Goal: Task Accomplishment & Management: Complete application form

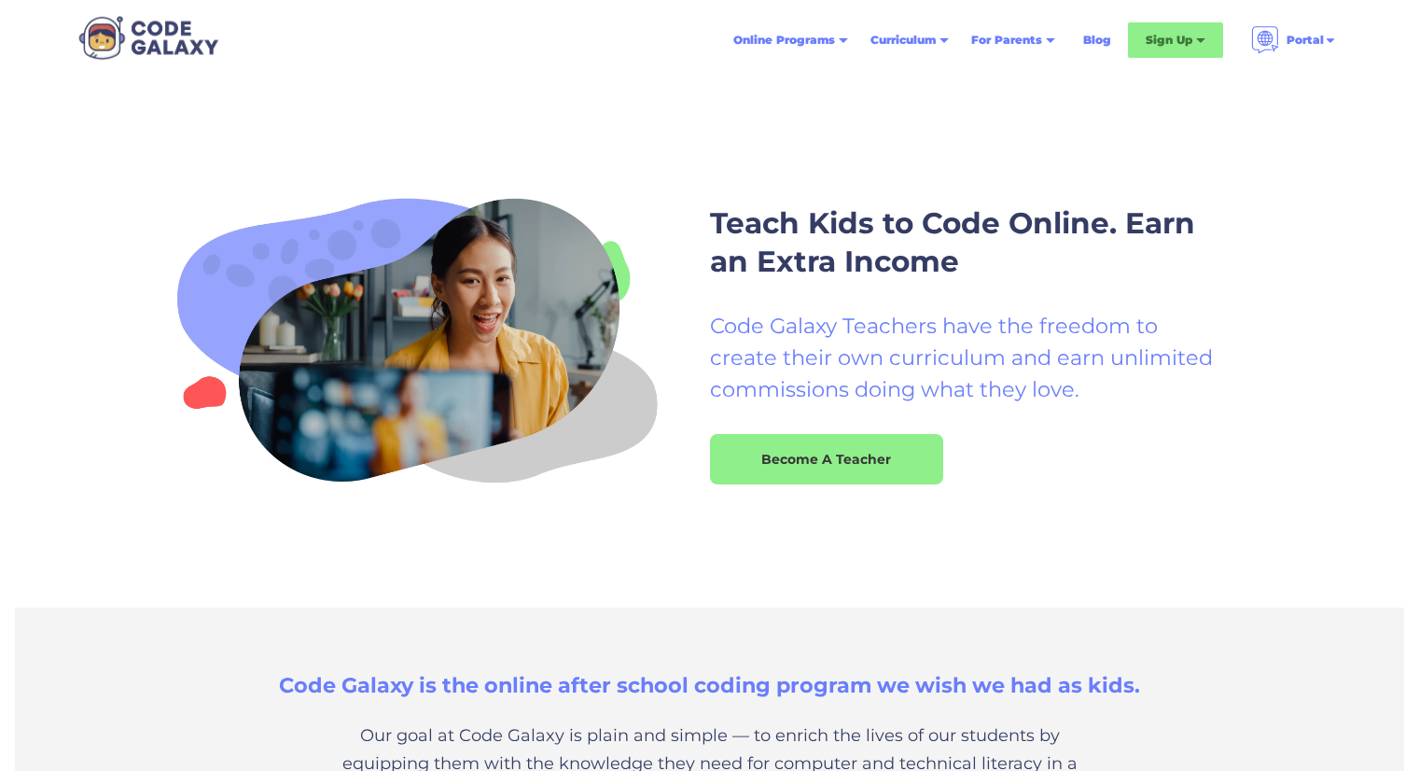
click at [1047, 502] on div "Teach Kids to Code Online. Earn an Extra Income Code Galaxy Teachers have the f…" at bounding box center [709, 344] width 1099 height 334
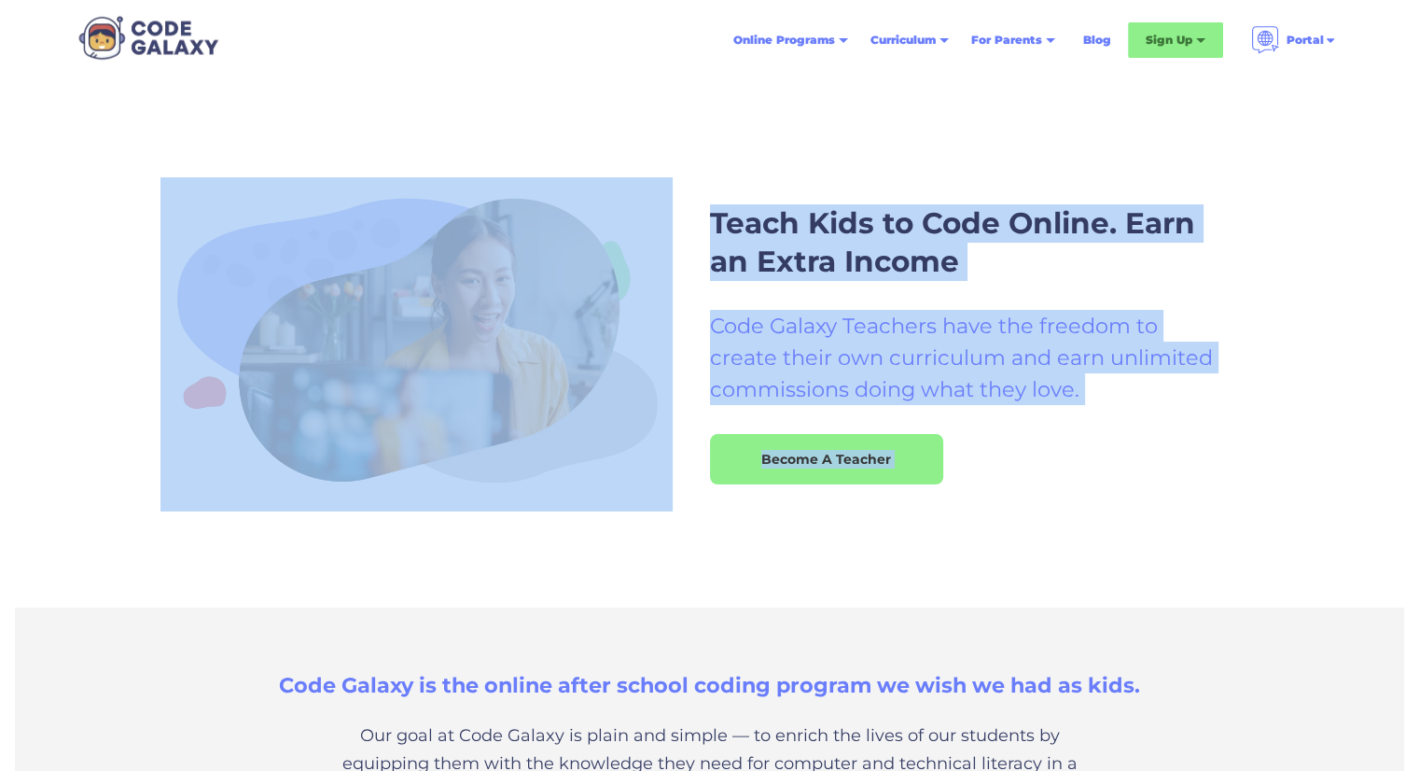
click at [1047, 502] on div "Teach Kids to Code Online. Earn an Extra Income Code Galaxy Teachers have the f…" at bounding box center [709, 344] width 1099 height 334
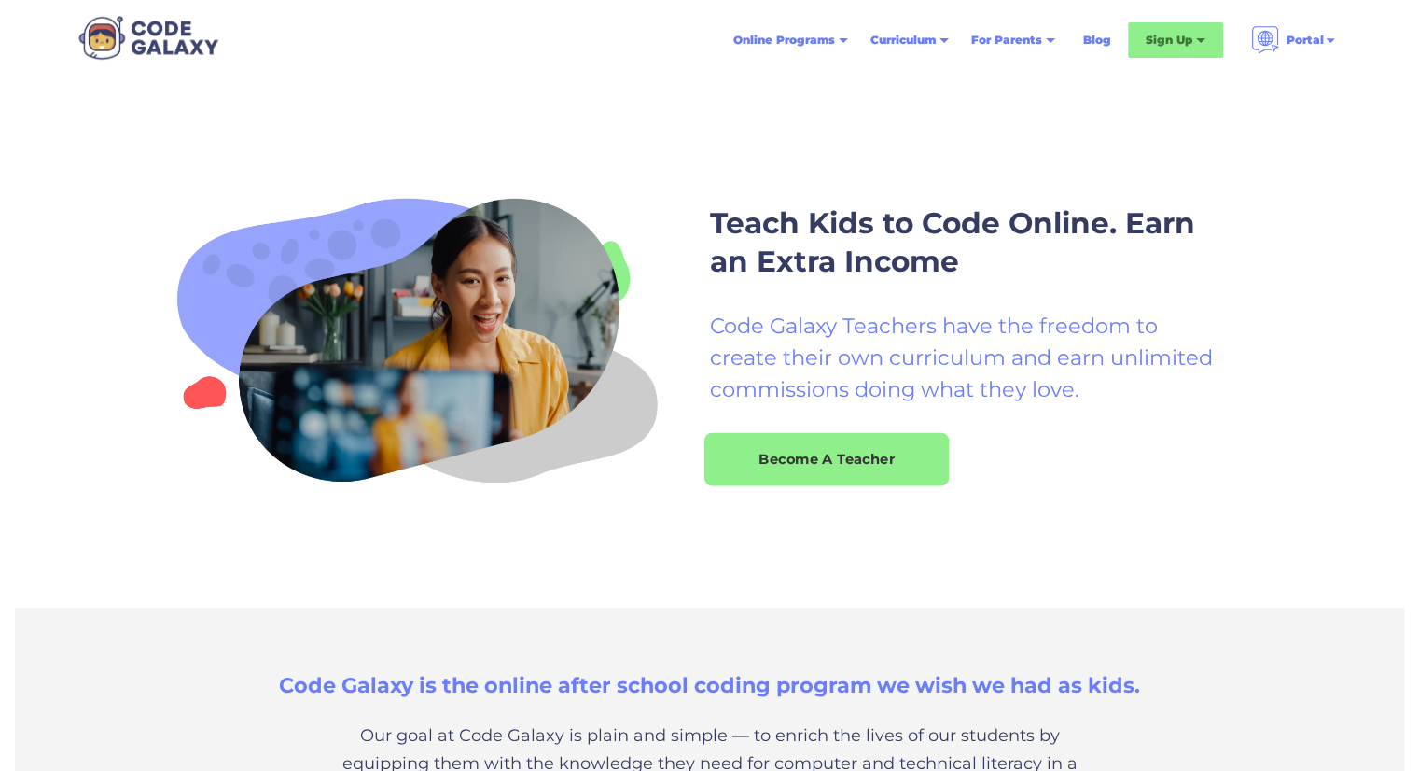
click at [914, 472] on div "Become A Teacher" at bounding box center [826, 458] width 245 height 53
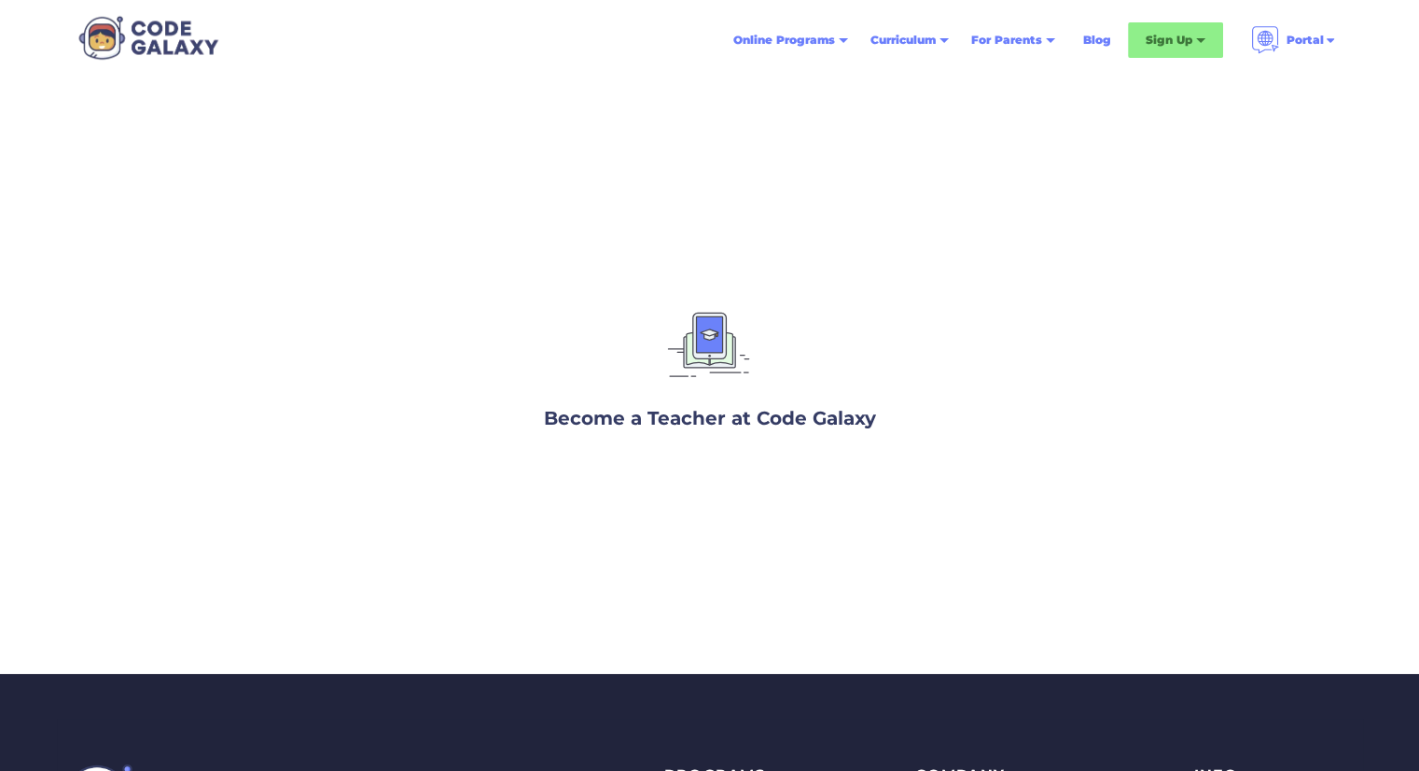
click at [702, 434] on div "Become a Teacher at Code Galaxy" at bounding box center [710, 363] width 560 height 168
click at [702, 347] on img at bounding box center [710, 347] width 99 height 93
click at [442, 404] on div "Become a Teacher at Code Galaxy" at bounding box center [710, 363] width 560 height 168
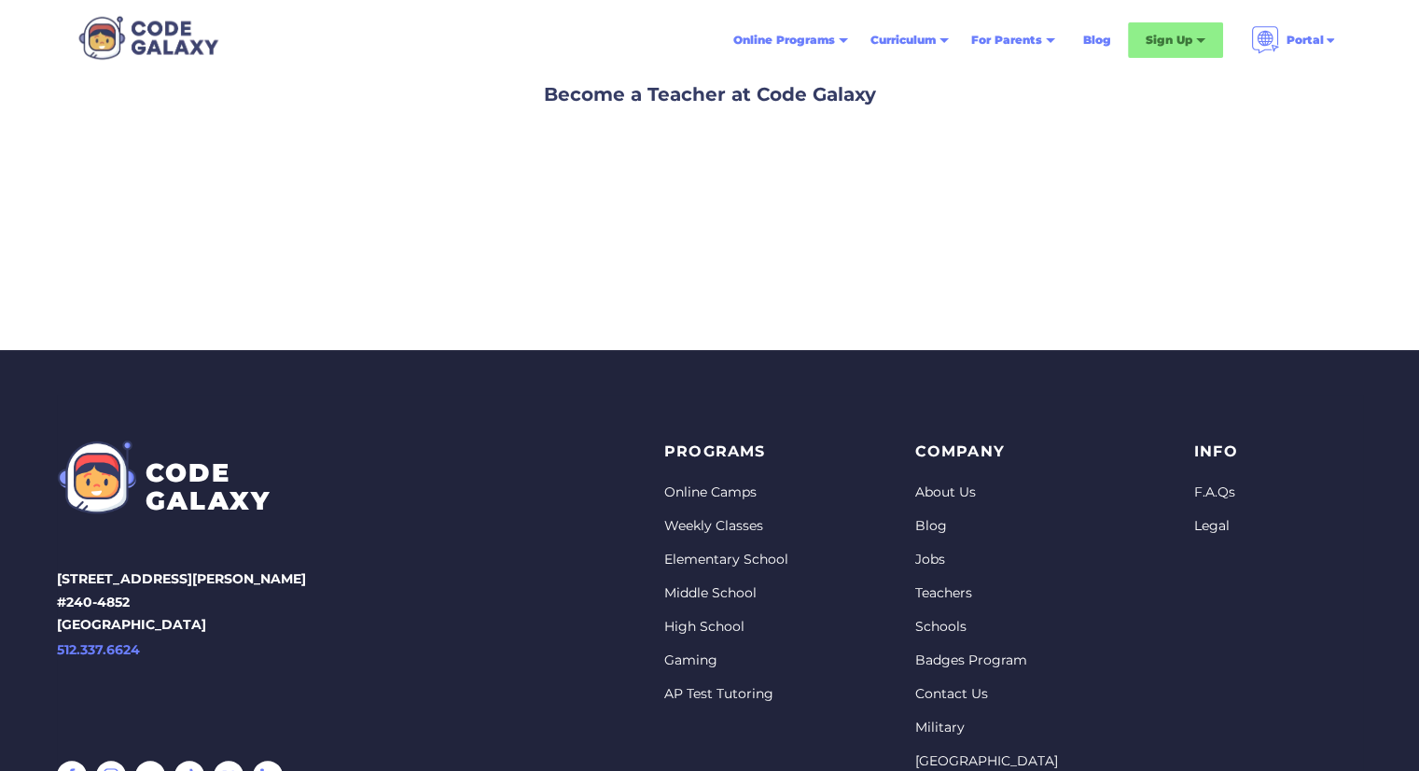
scroll to position [495, 0]
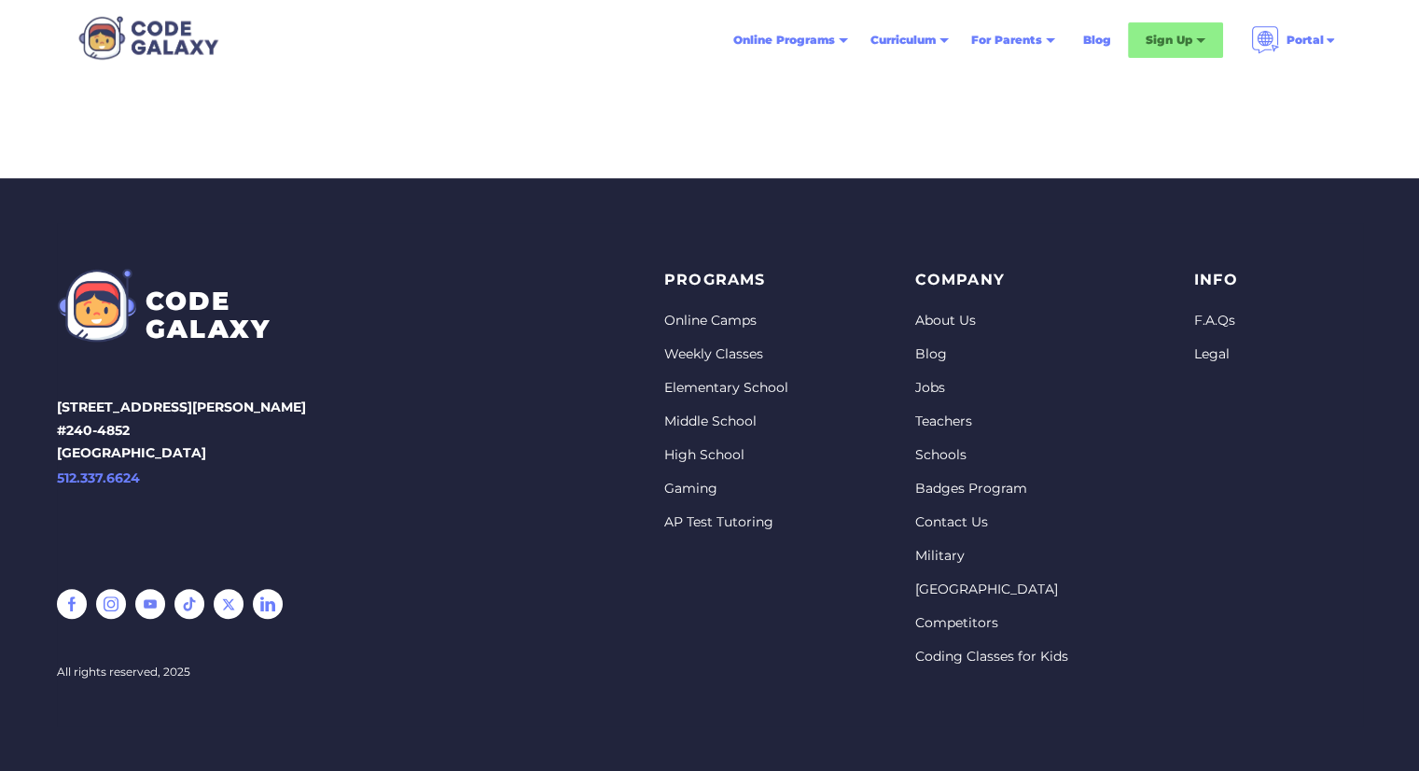
click at [923, 415] on link "Teachers" at bounding box center [990, 421] width 153 height 19
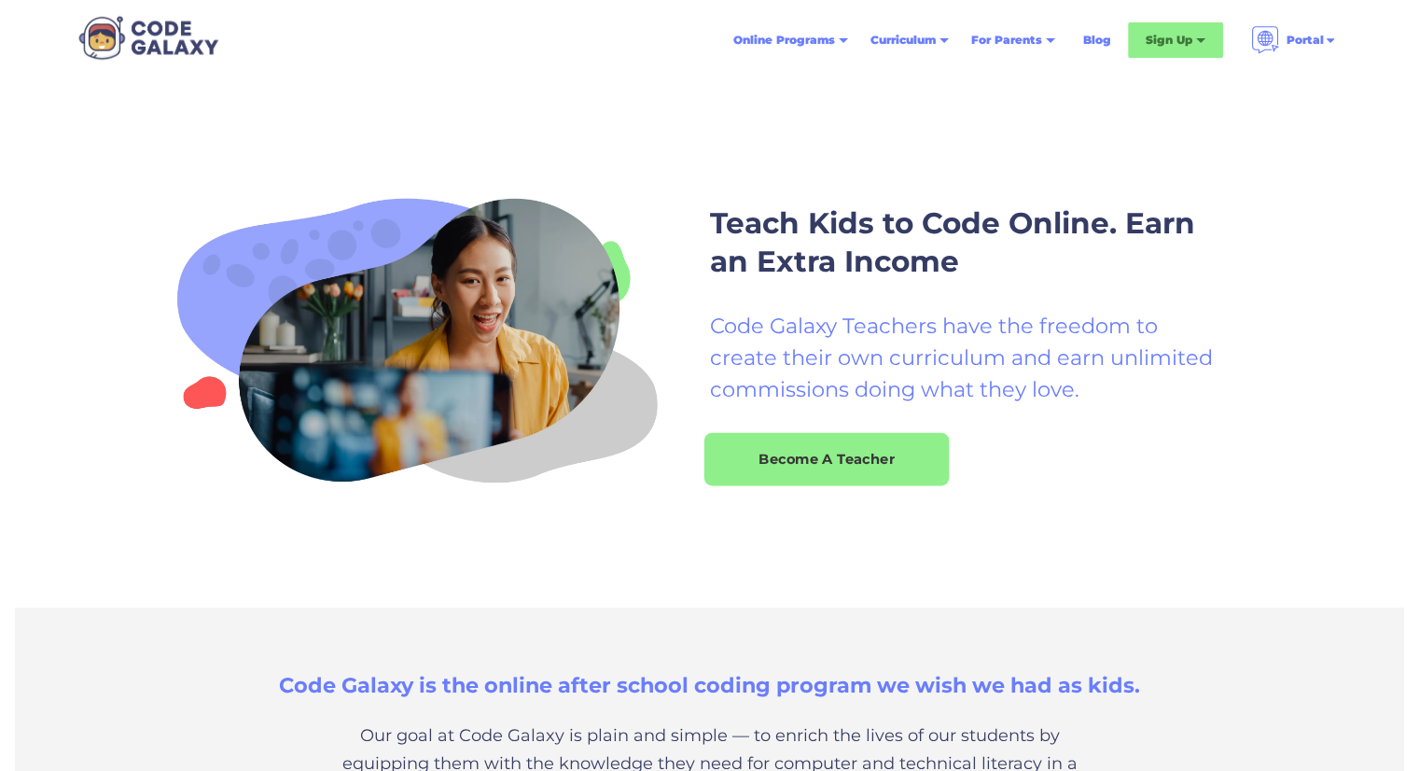
click at [796, 471] on div "Become A Teacher" at bounding box center [826, 458] width 245 height 53
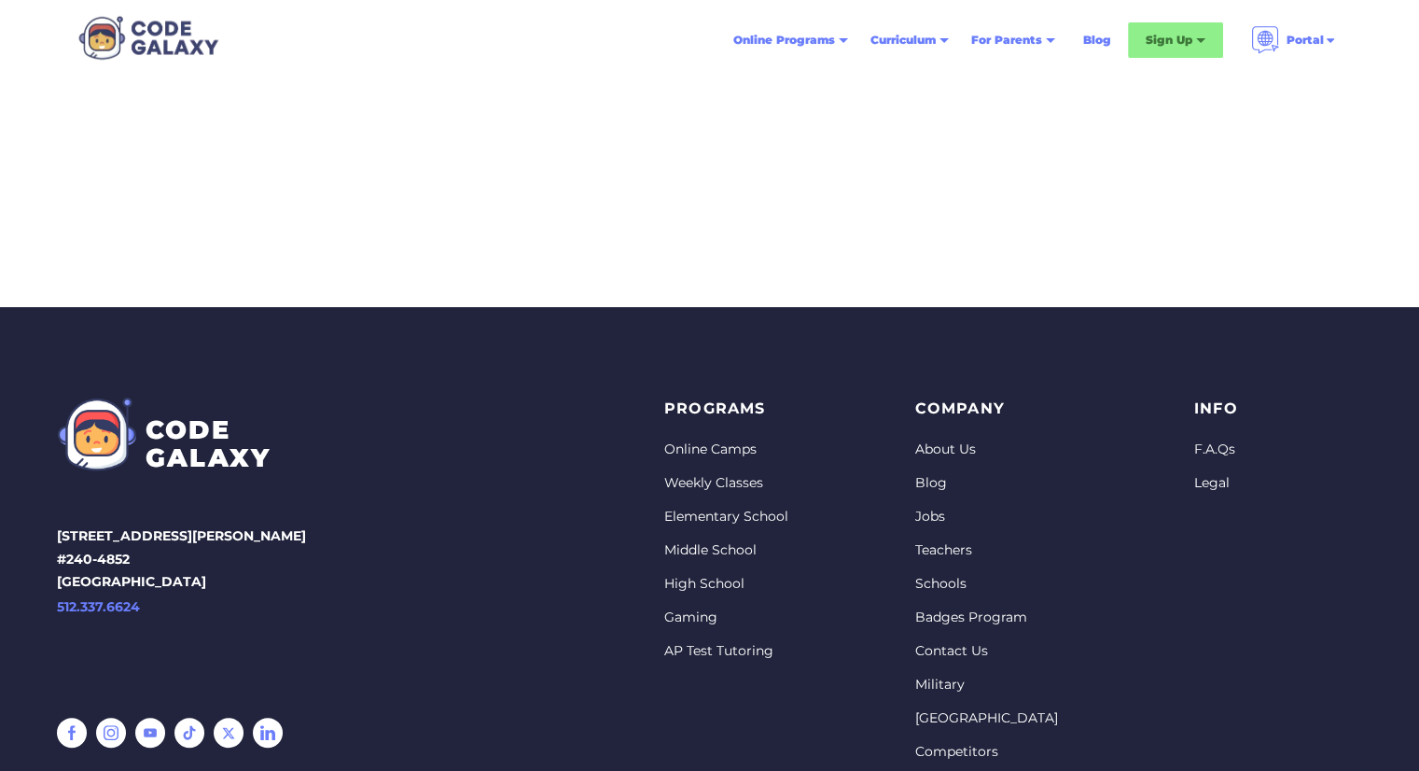
scroll to position [373, 0]
